Goal: Book appointment/travel/reservation

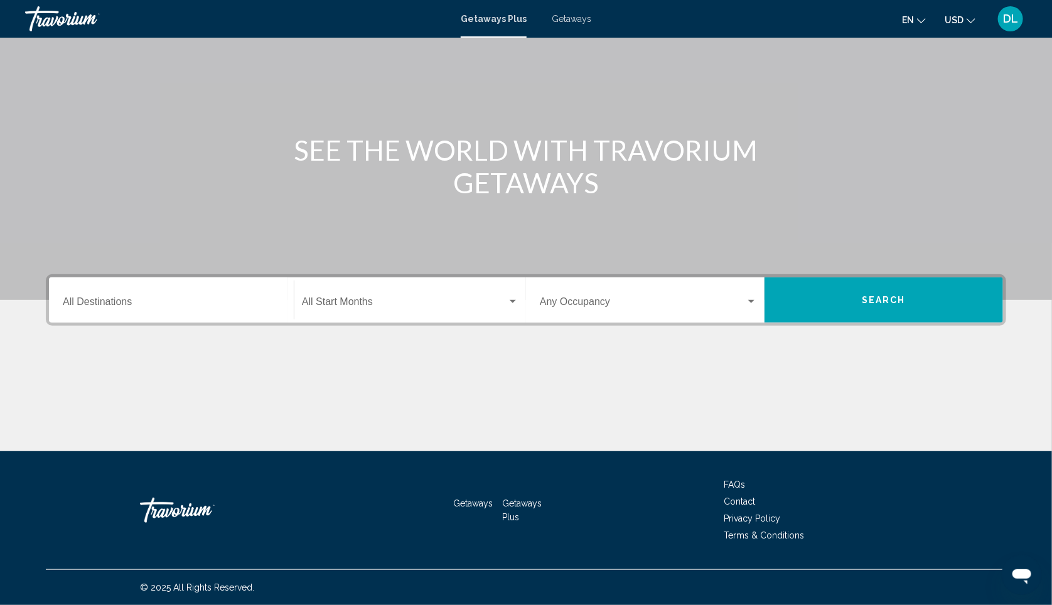
scroll to position [114, 0]
click at [140, 296] on div "Destination All Destinations" at bounding box center [171, 301] width 217 height 40
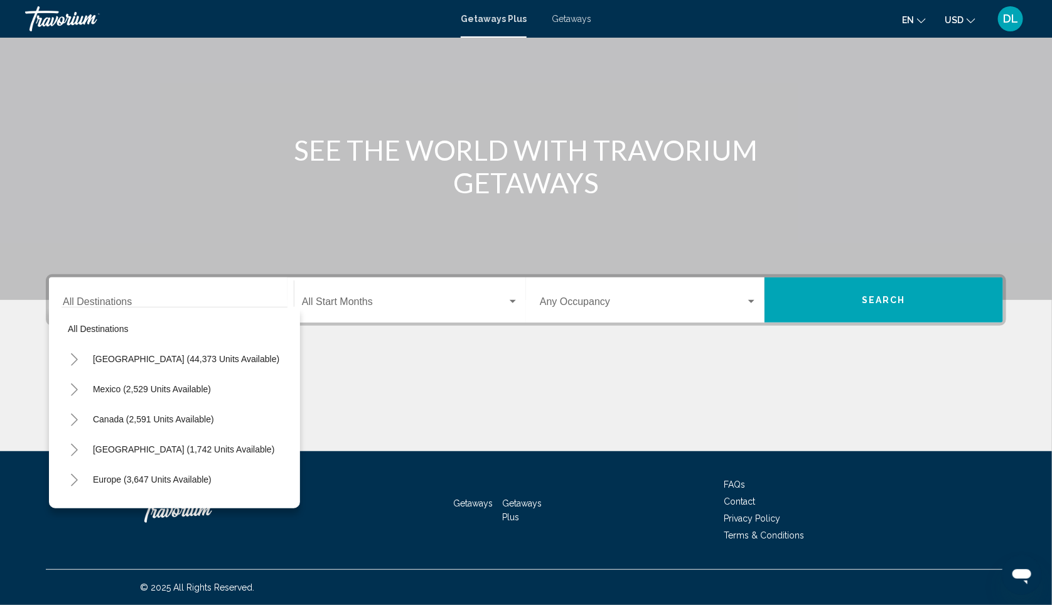
click at [396, 358] on div "Main content" at bounding box center [526, 404] width 960 height 94
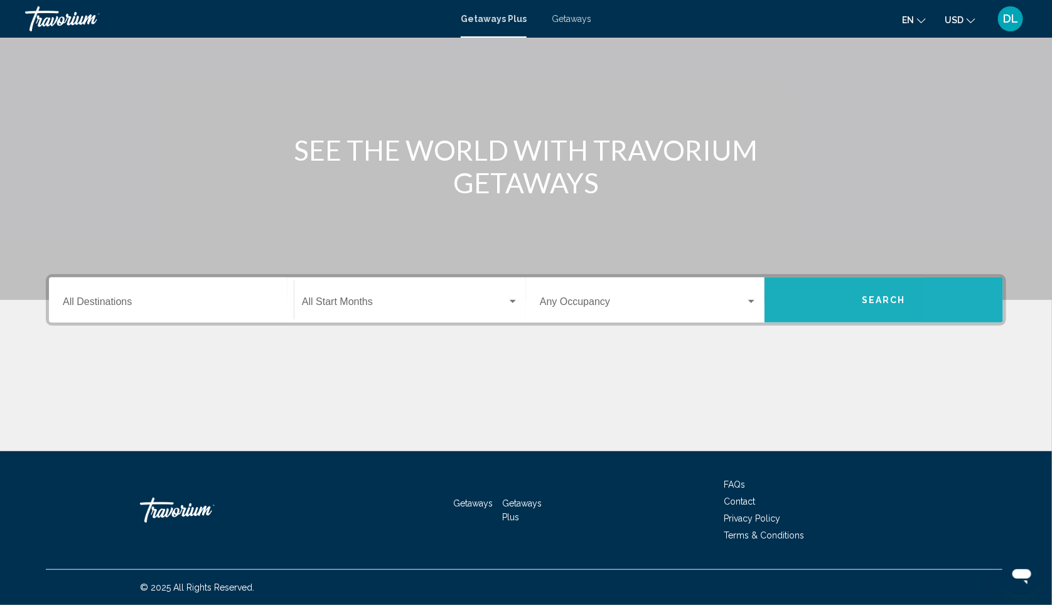
click at [1001, 286] on button "Search" at bounding box center [884, 299] width 239 height 45
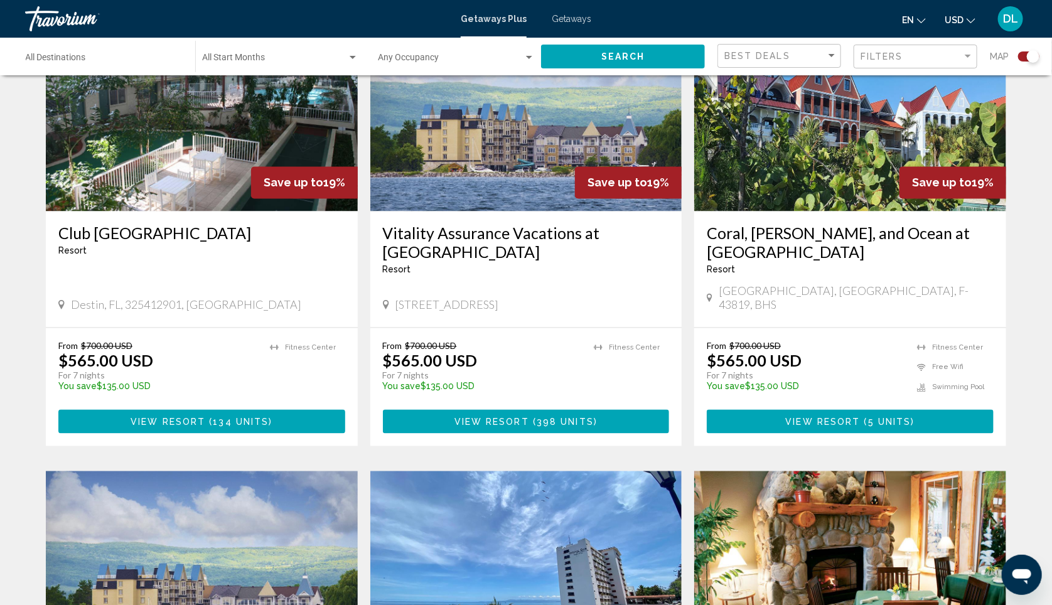
scroll to position [719, 0]
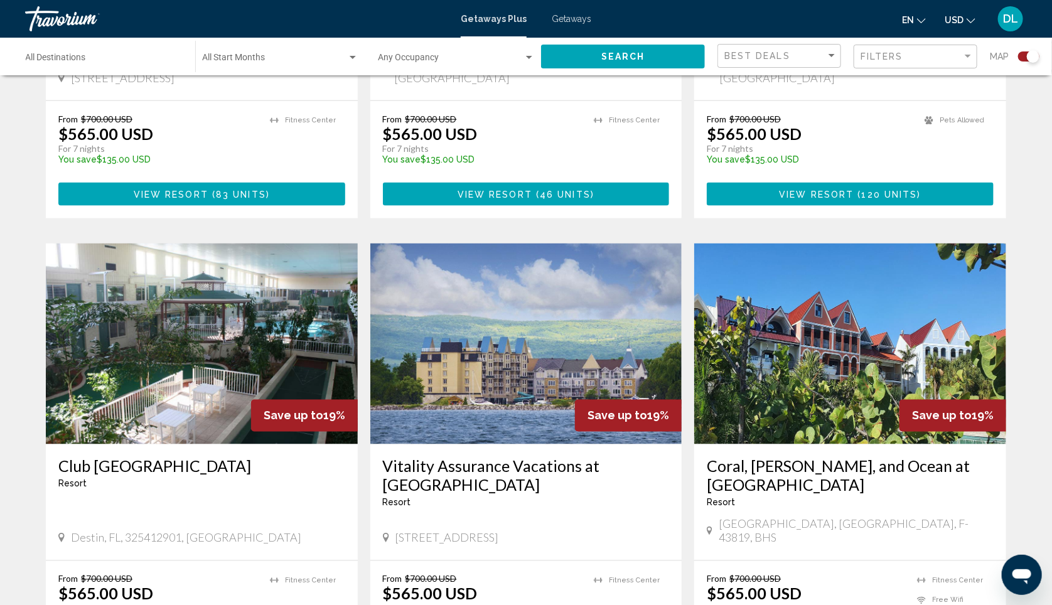
click at [46, 62] on input "Destination All Destinations" at bounding box center [104, 60] width 157 height 10
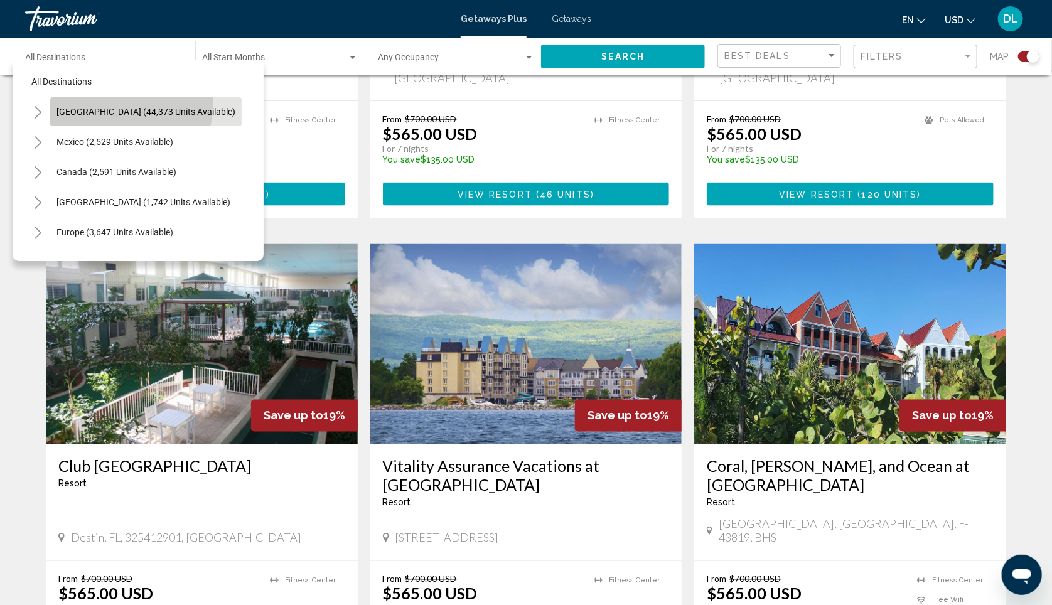
click at [118, 107] on button "[GEOGRAPHIC_DATA] (44,373 units available)" at bounding box center [145, 111] width 191 height 29
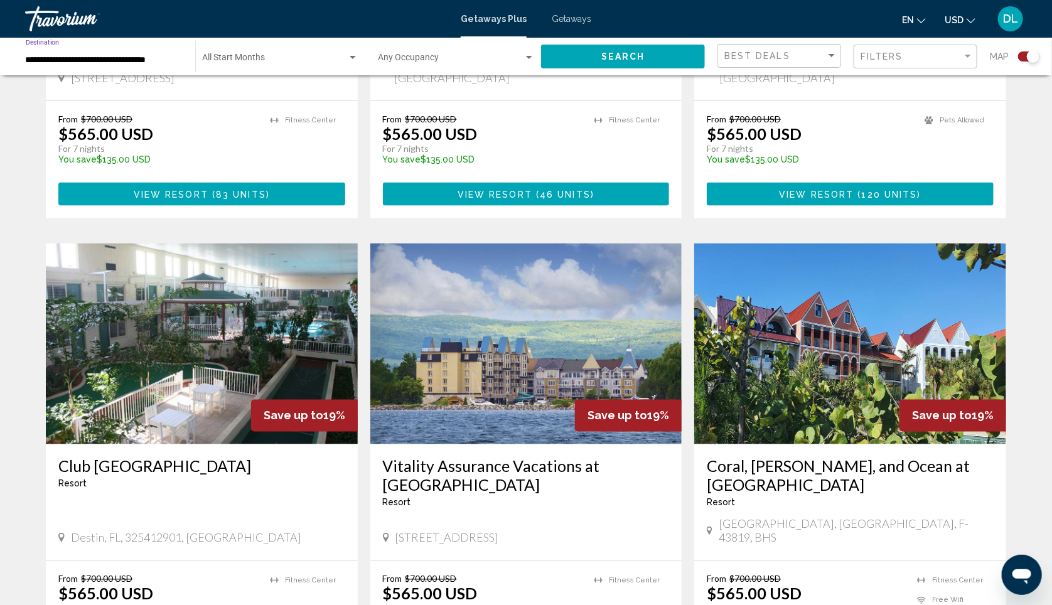
click at [257, 62] on span "Search widget" at bounding box center [274, 60] width 145 height 10
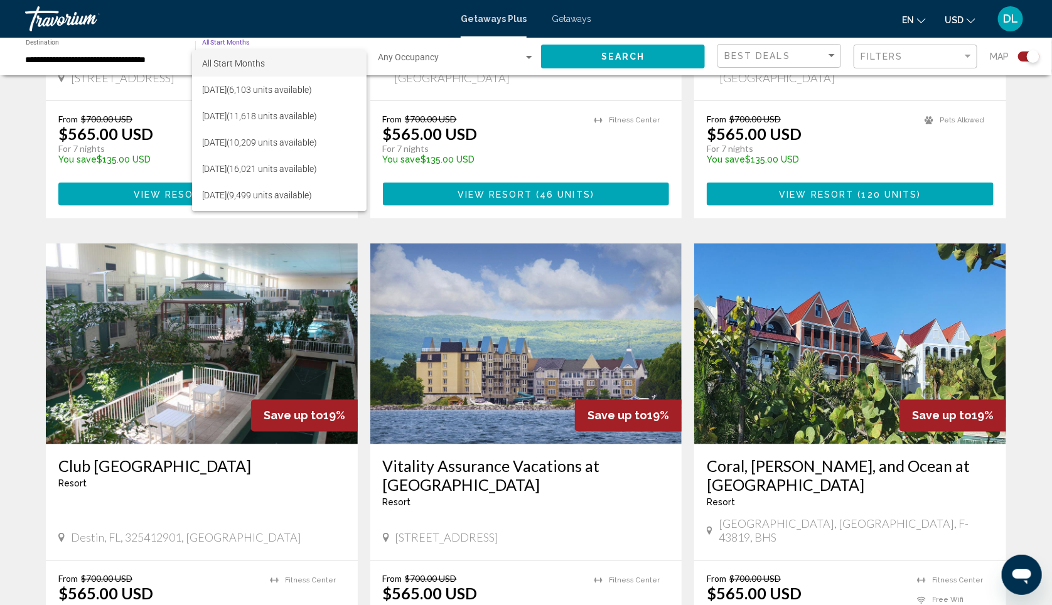
click at [282, 60] on span "All Start Months" at bounding box center [279, 63] width 154 height 26
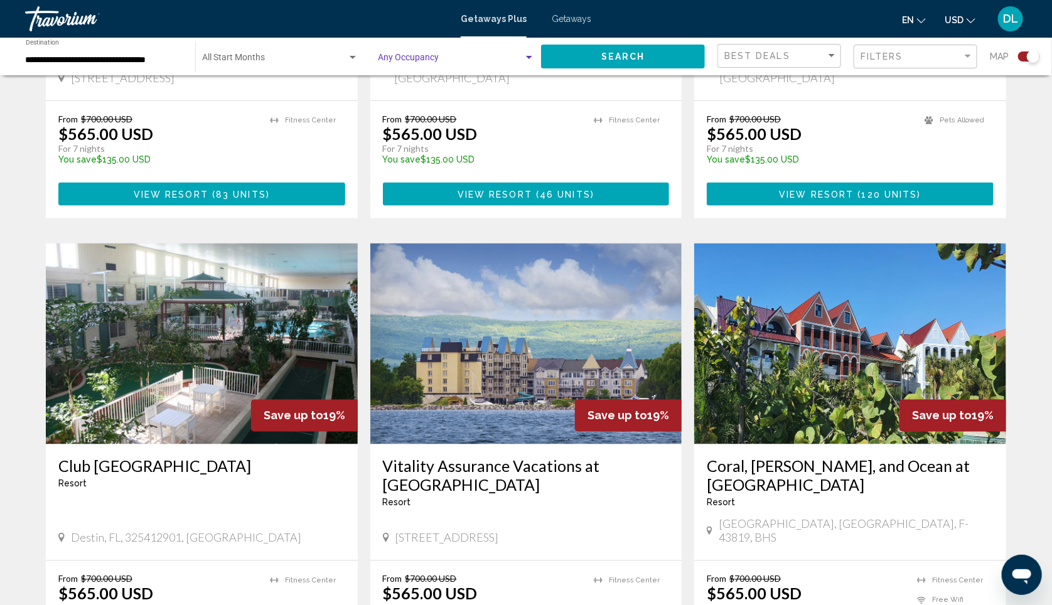
click at [434, 63] on span "Search widget" at bounding box center [451, 60] width 146 height 10
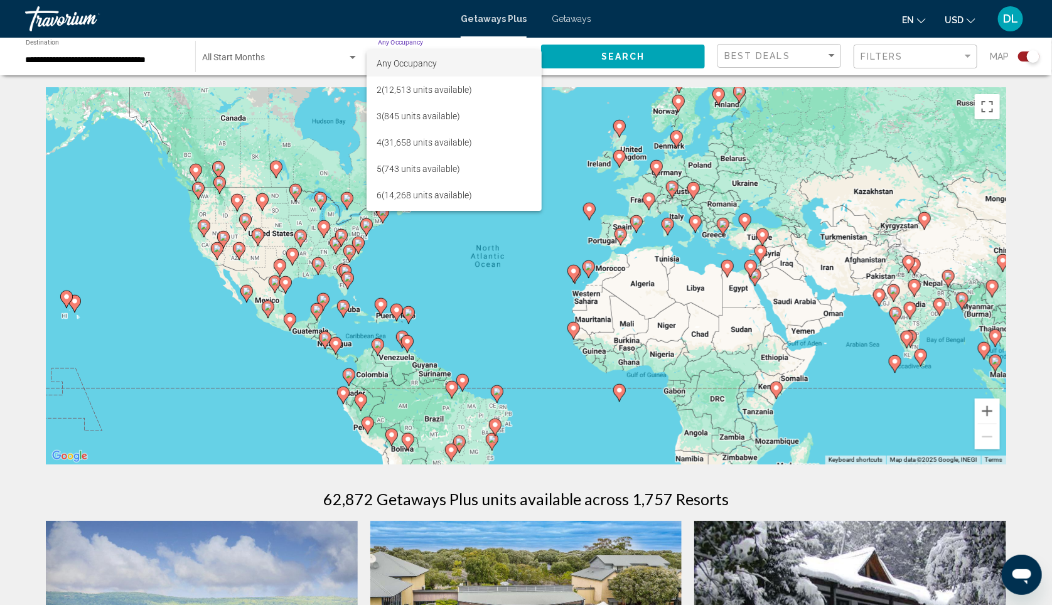
scroll to position [0, 0]
click at [501, 50] on div at bounding box center [526, 302] width 1052 height 605
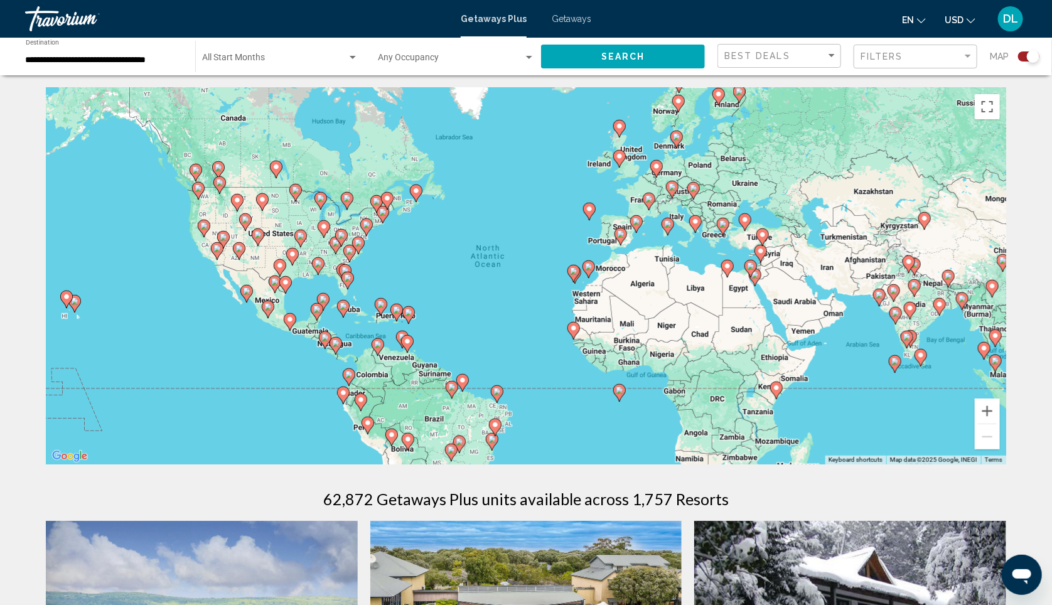
click at [144, 56] on div "**********" at bounding box center [104, 57] width 157 height 35
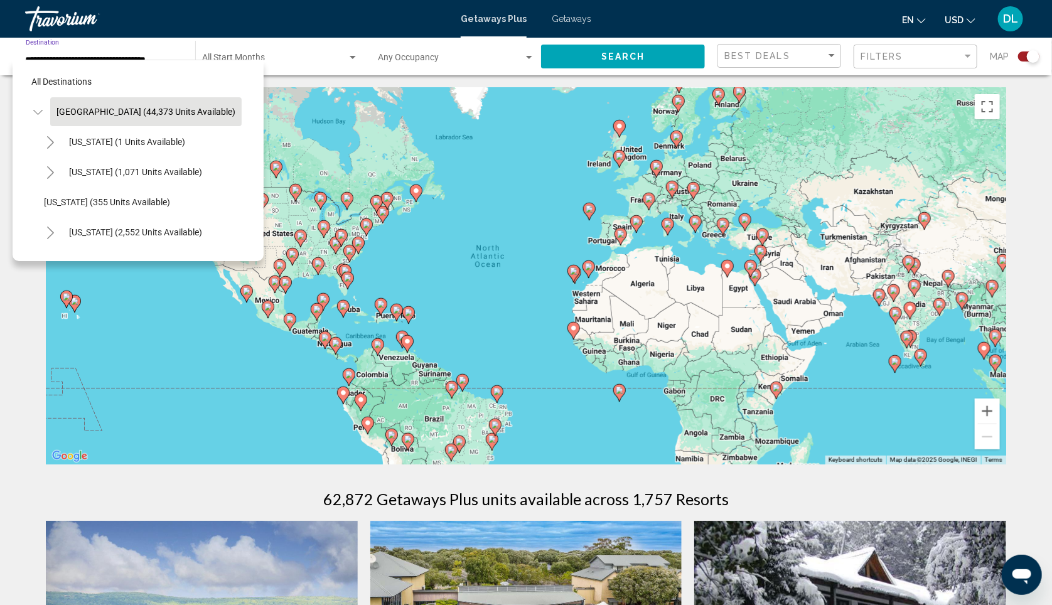
click at [376, 195] on div "To activate drag with keyboard, press Alt + Enter. Once in keyboard drag state,…" at bounding box center [526, 276] width 960 height 377
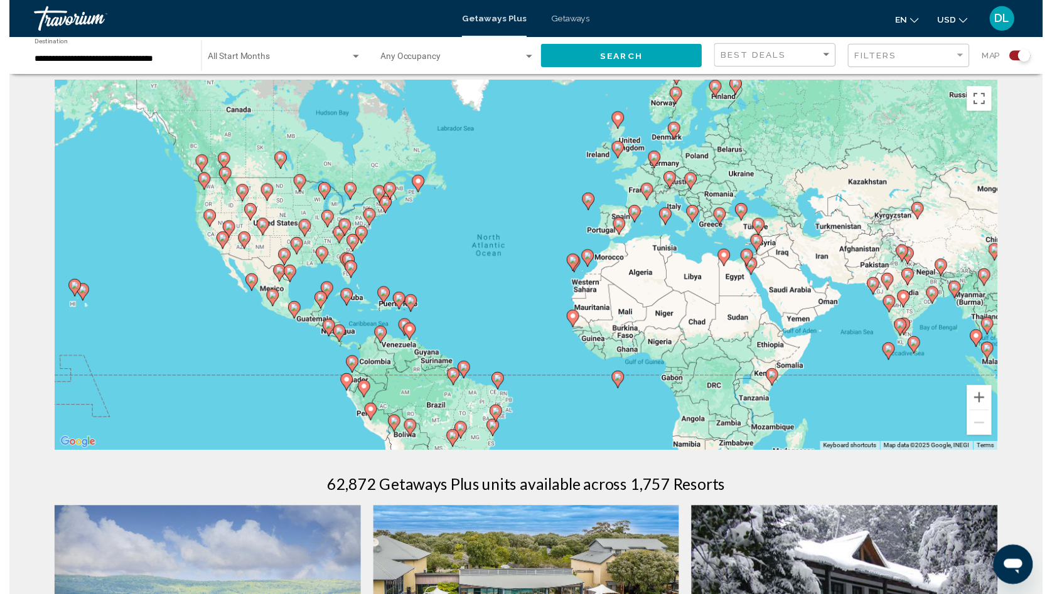
scroll to position [4, 0]
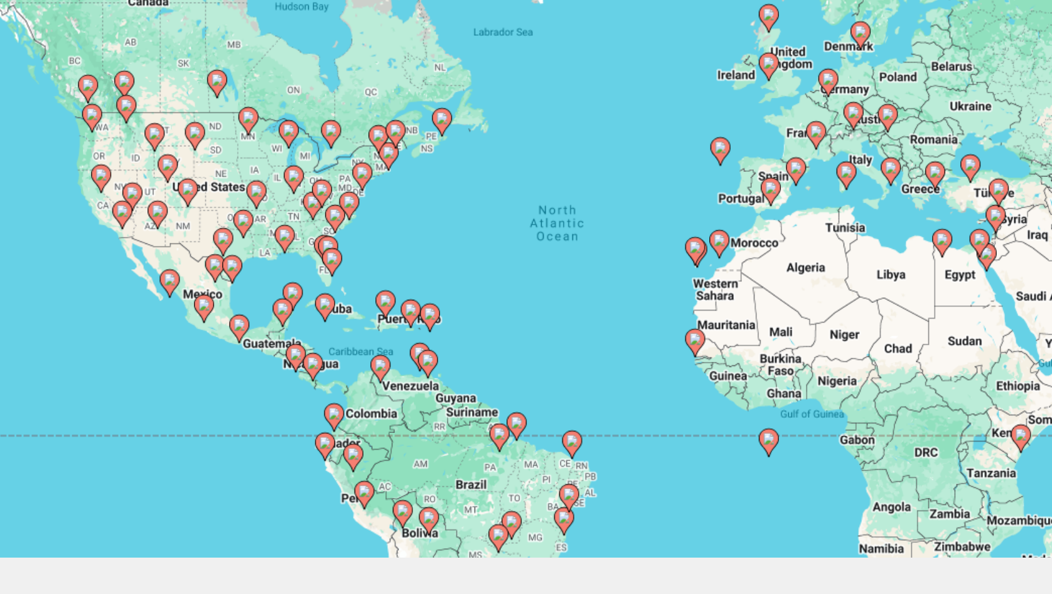
click at [342, 269] on icon "Main content" at bounding box center [347, 277] width 11 height 16
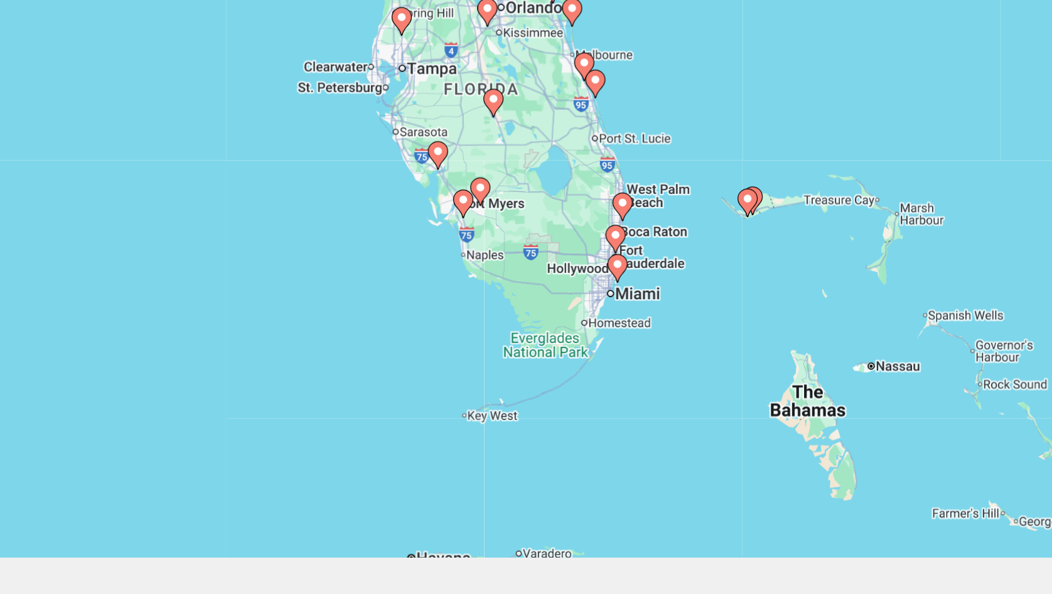
click at [355, 134] on div "To activate drag with keyboard, press Alt + Enter. Once in keyboard drag state,…" at bounding box center [526, 272] width 960 height 377
click at [520, 256] on image "Main content" at bounding box center [524, 260] width 8 height 8
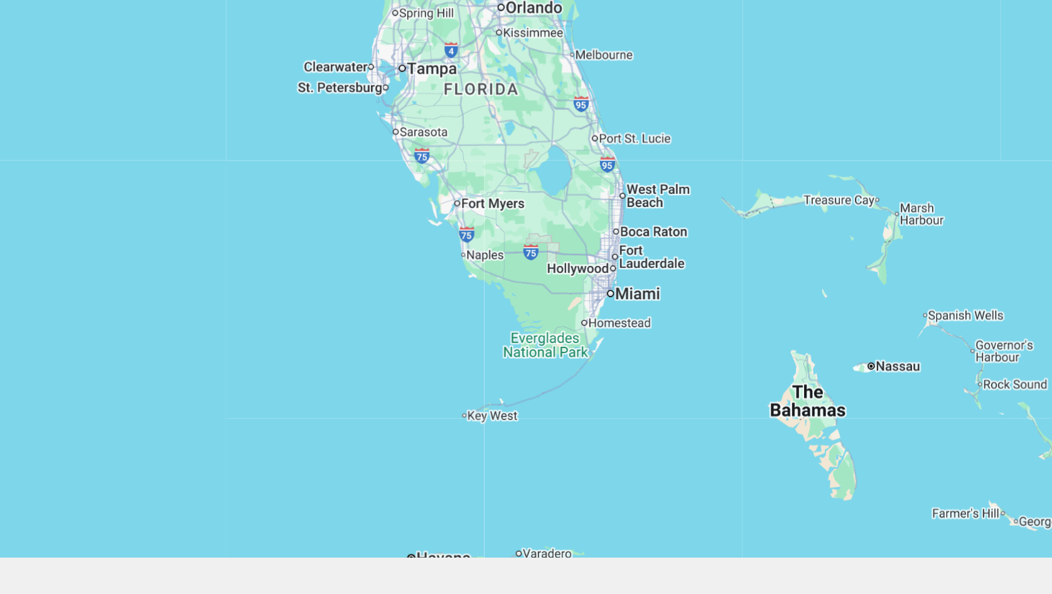
type input "**********"
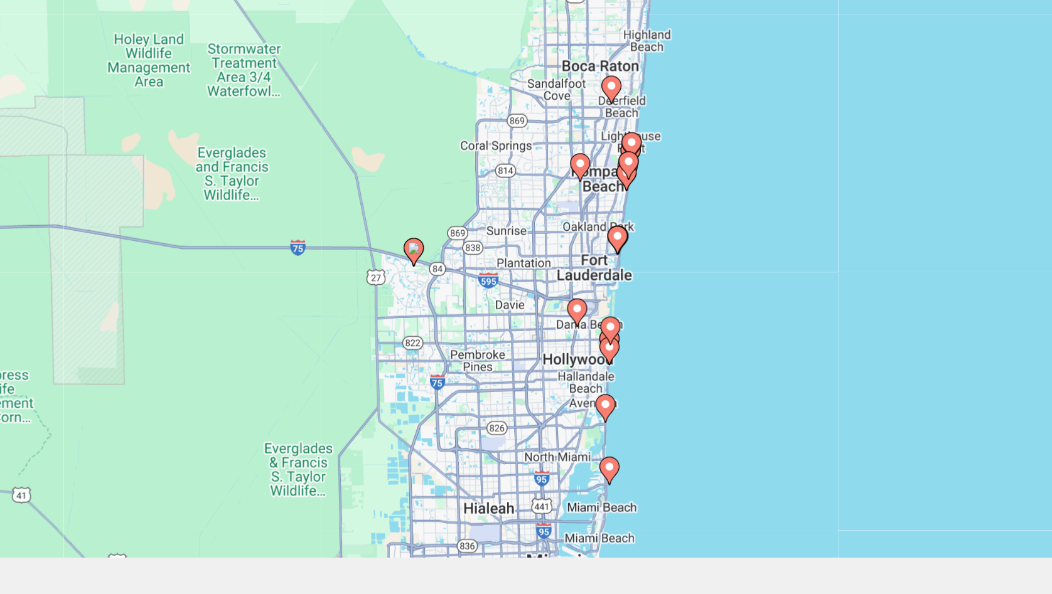
click at [522, 257] on image "Main content" at bounding box center [526, 261] width 8 height 8
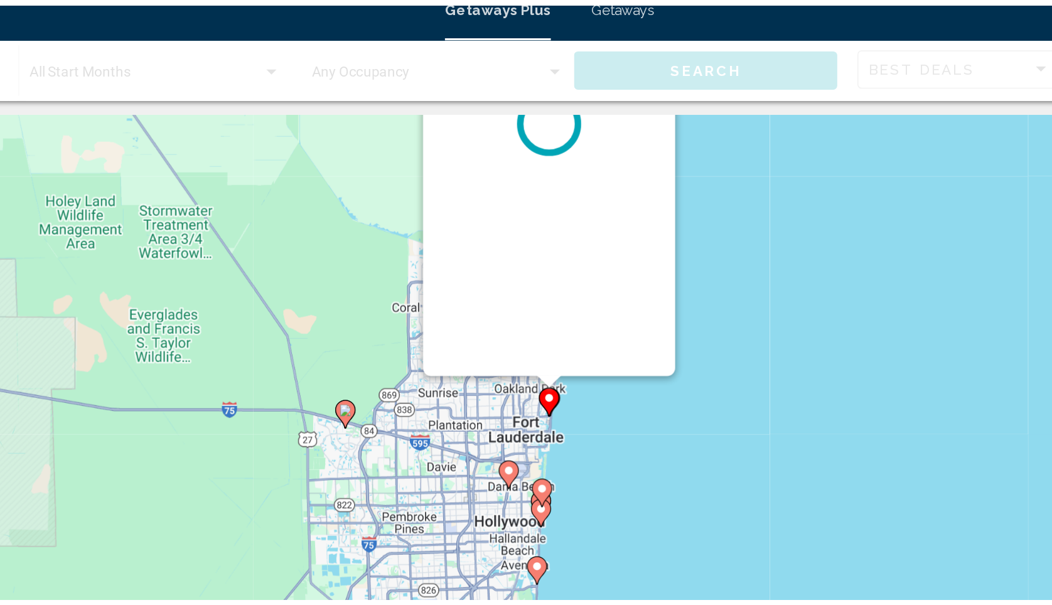
scroll to position [0, 0]
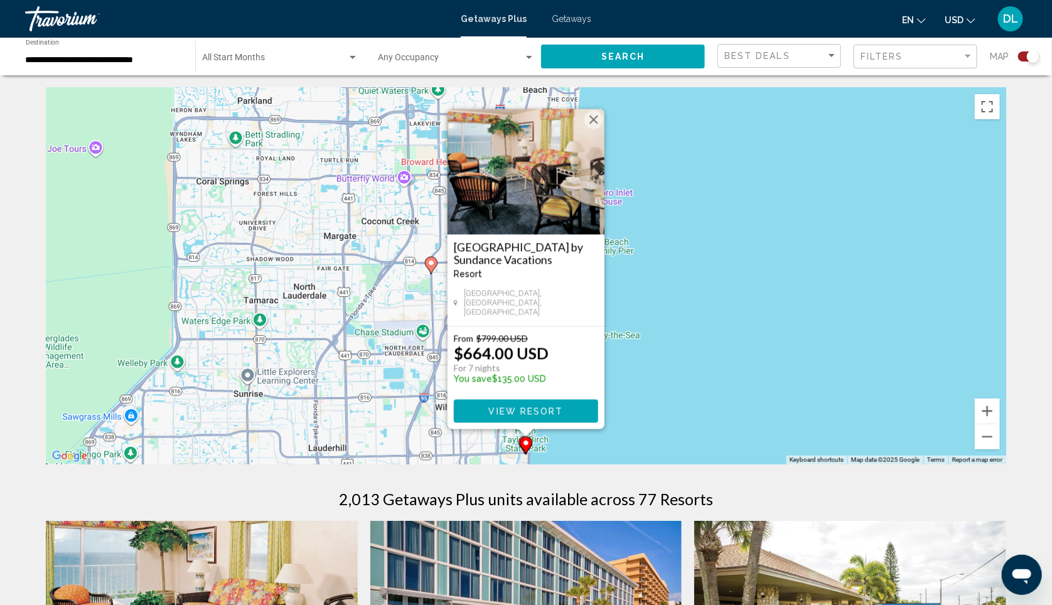
click at [596, 127] on img "Main content" at bounding box center [526, 172] width 157 height 126
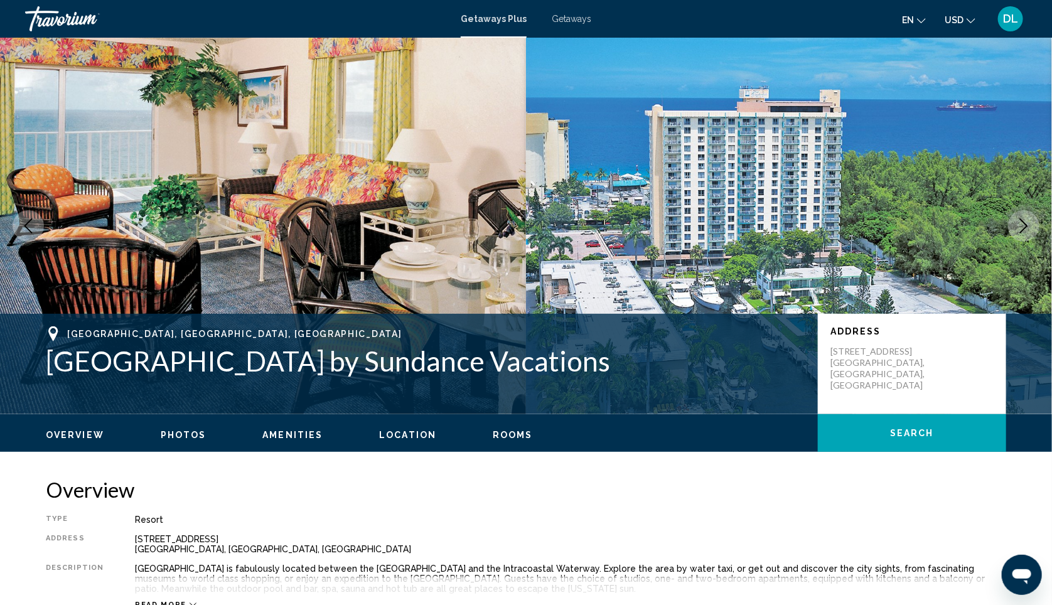
click at [596, 115] on img "Main content" at bounding box center [789, 226] width 526 height 377
